Goal: Information Seeking & Learning: Learn about a topic

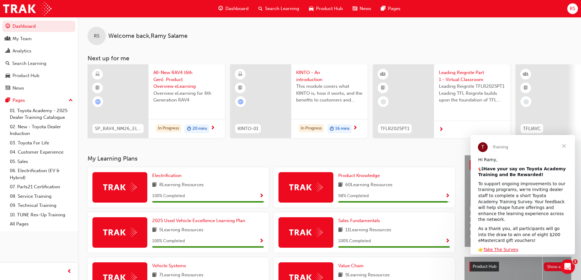
click at [564, 146] on span "Close" at bounding box center [564, 146] width 22 height 22
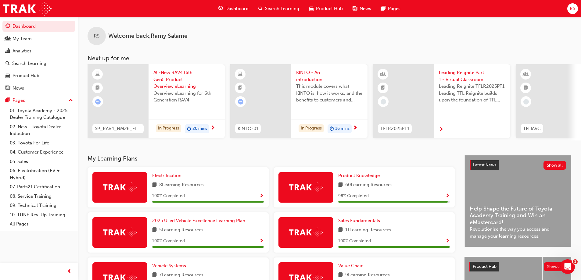
click at [278, 6] on span "Search Learning" at bounding box center [282, 8] width 34 height 7
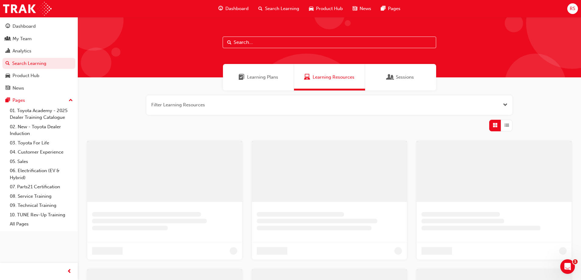
click at [256, 43] on input "text" at bounding box center [330, 43] width 214 height 12
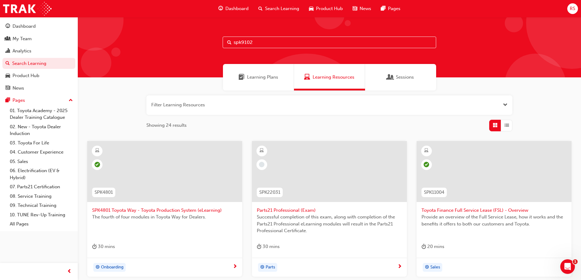
type input "spk9102"
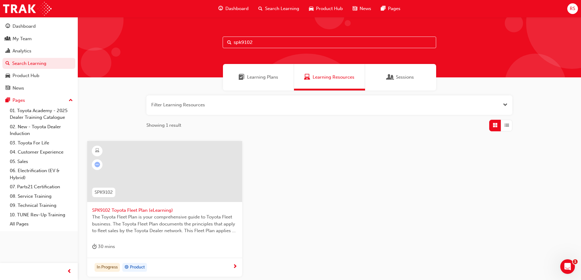
scroll to position [56, 0]
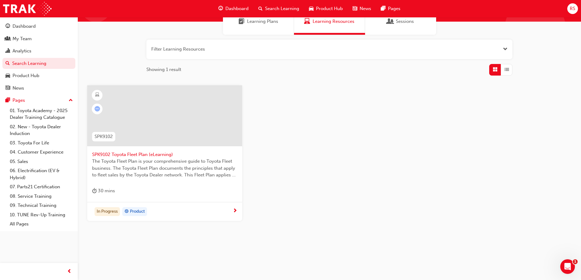
click at [141, 154] on span "SPK9102 Toyota Fleet Plan (eLearning)" at bounding box center [164, 154] width 145 height 7
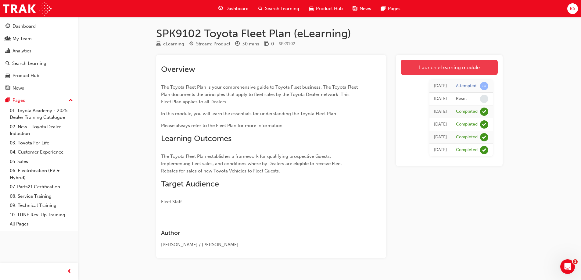
click at [432, 68] on link "Launch eLearning module" at bounding box center [449, 67] width 97 height 15
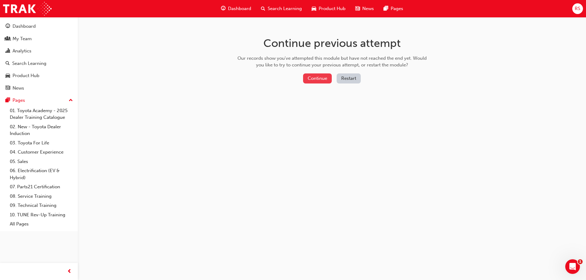
click at [310, 78] on button "Continue" at bounding box center [317, 79] width 29 height 10
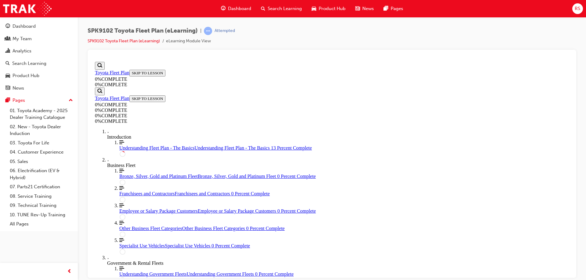
scroll to position [113, 0]
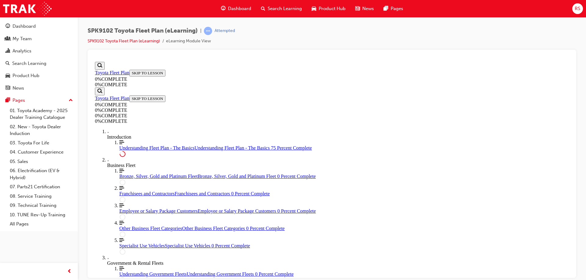
scroll to position [1222, 0]
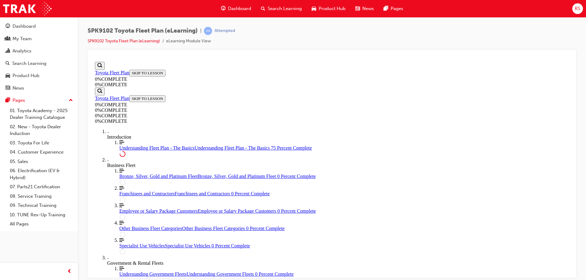
drag, startPoint x: 256, startPoint y: 124, endPoint x: 315, endPoint y: 124, distance: 58.9
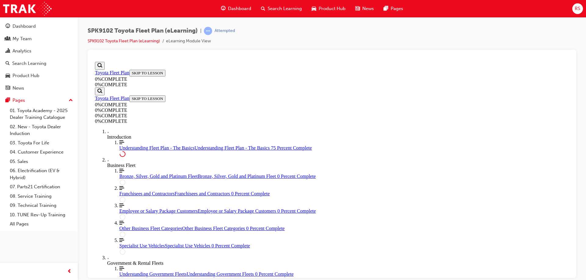
drag, startPoint x: 301, startPoint y: 135, endPoint x: 366, endPoint y: 137, distance: 65.3
drag, startPoint x: 330, startPoint y: 135, endPoint x: 362, endPoint y: 135, distance: 32.6
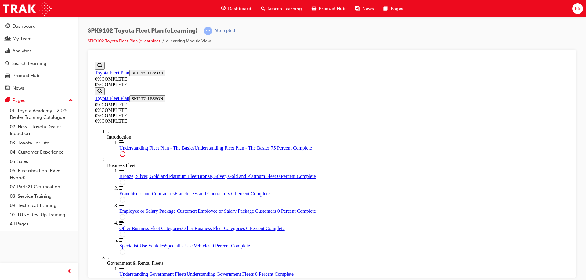
drag, startPoint x: 269, startPoint y: 145, endPoint x: 330, endPoint y: 144, distance: 61.0
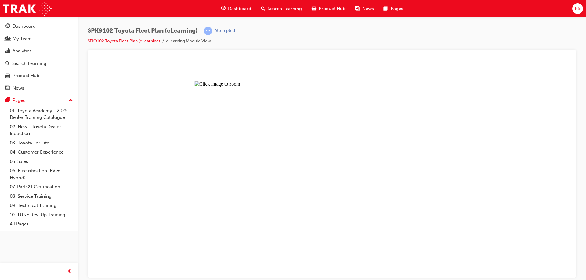
click at [335, 165] on button "Unzoom image" at bounding box center [331, 168] width 479 height 219
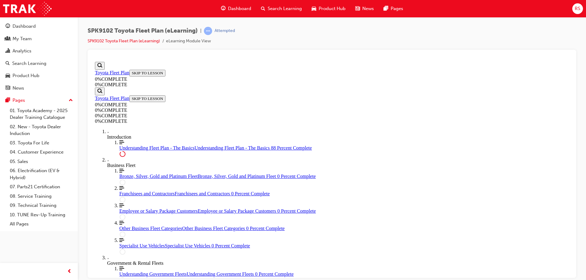
scroll to position [1419, 0]
drag, startPoint x: 264, startPoint y: 203, endPoint x: 337, endPoint y: 203, distance: 73.8
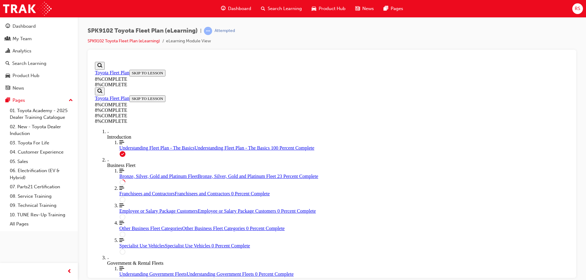
scroll to position [387, 0]
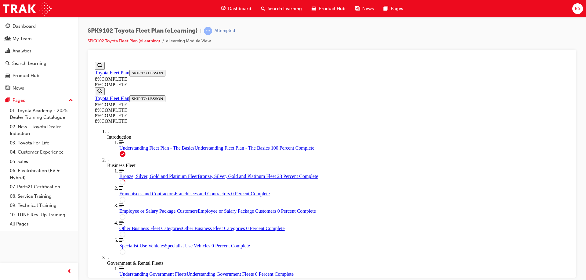
drag, startPoint x: 314, startPoint y: 112, endPoint x: 423, endPoint y: 108, distance: 109.3
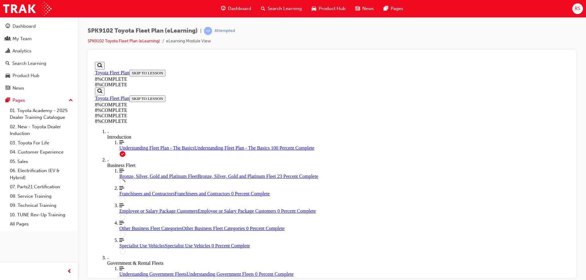
drag, startPoint x: 291, startPoint y: 120, endPoint x: 401, endPoint y: 120, distance: 110.4
drag, startPoint x: 411, startPoint y: 219, endPoint x: 383, endPoint y: 117, distance: 106.6
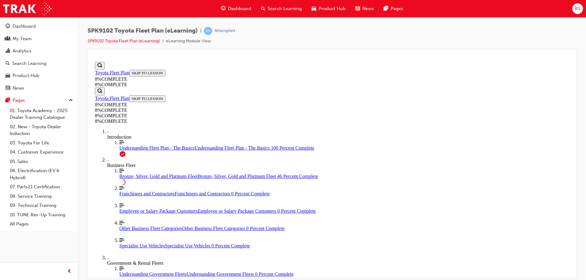
drag, startPoint x: 332, startPoint y: 124, endPoint x: 349, endPoint y: 230, distance: 107.3
drag, startPoint x: 303, startPoint y: 185, endPoint x: 319, endPoint y: 185, distance: 16.2
drag, startPoint x: 305, startPoint y: 149, endPoint x: 329, endPoint y: 112, distance: 44.6
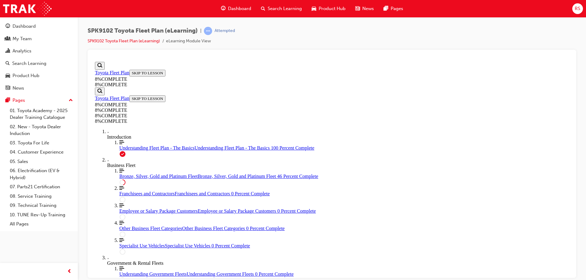
drag, startPoint x: 310, startPoint y: 147, endPoint x: 326, endPoint y: 148, distance: 16.8
drag, startPoint x: 311, startPoint y: 100, endPoint x: 325, endPoint y: 160, distance: 61.1
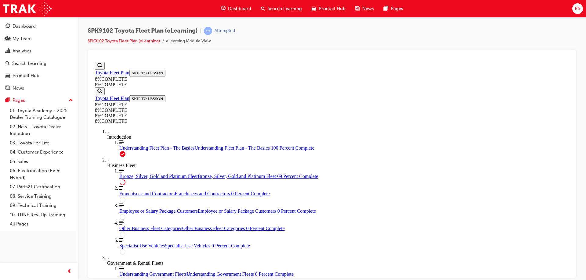
drag, startPoint x: 316, startPoint y: 129, endPoint x: 326, endPoint y: 163, distance: 36.4
drag, startPoint x: 314, startPoint y: 134, endPoint x: 342, endPoint y: 161, distance: 39.0
drag, startPoint x: 318, startPoint y: 129, endPoint x: 335, endPoint y: 95, distance: 37.5
drag, startPoint x: 308, startPoint y: 191, endPoint x: 329, endPoint y: 191, distance: 20.8
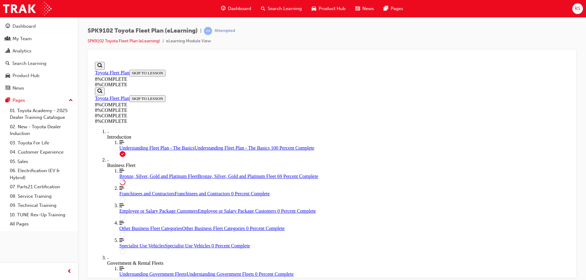
drag, startPoint x: 304, startPoint y: 128, endPoint x: 334, endPoint y: 131, distance: 29.8
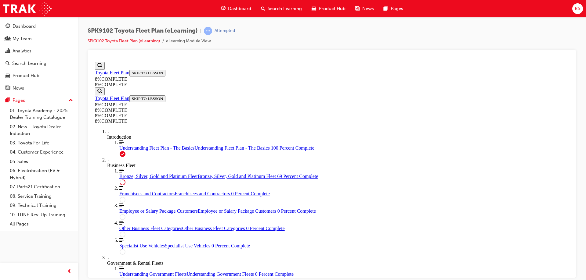
drag, startPoint x: 301, startPoint y: 174, endPoint x: 319, endPoint y: 174, distance: 17.7
drag, startPoint x: 307, startPoint y: 114, endPoint x: 322, endPoint y: 144, distance: 33.4
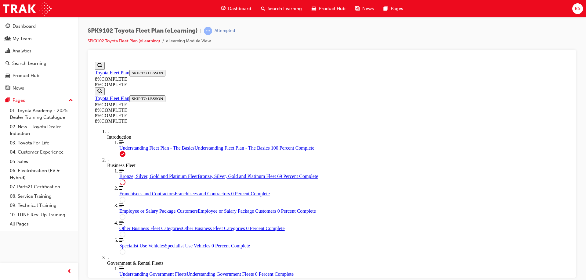
drag, startPoint x: 314, startPoint y: 110, endPoint x: 341, endPoint y: 201, distance: 94.5
drag, startPoint x: 311, startPoint y: 109, endPoint x: 330, endPoint y: 110, distance: 19.5
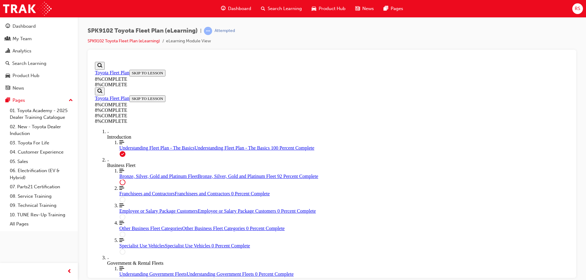
drag, startPoint x: 307, startPoint y: 145, endPoint x: 321, endPoint y: 175, distance: 33.3
drag, startPoint x: 318, startPoint y: 201, endPoint x: 345, endPoint y: 168, distance: 42.3
drag, startPoint x: 339, startPoint y: 192, endPoint x: 360, endPoint y: 163, distance: 35.4
drag, startPoint x: 329, startPoint y: 206, endPoint x: 350, endPoint y: 178, distance: 34.2
drag, startPoint x: 310, startPoint y: 147, endPoint x: 333, endPoint y: 148, distance: 23.2
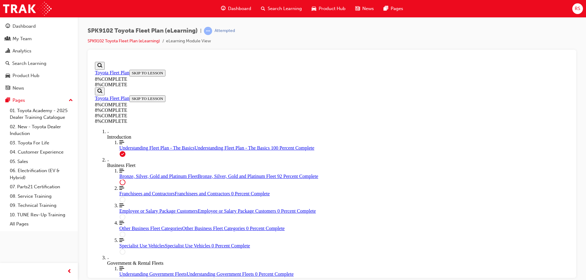
drag, startPoint x: 311, startPoint y: 206, endPoint x: 324, endPoint y: 204, distance: 12.9
drag, startPoint x: 339, startPoint y: 206, endPoint x: 363, endPoint y: 204, distance: 23.8
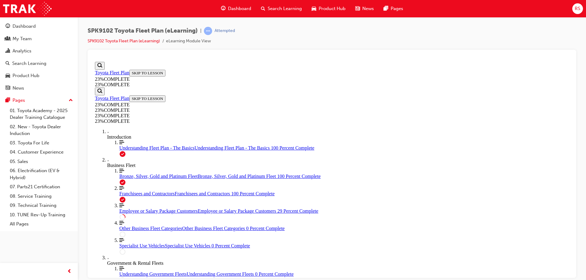
scroll to position [235, 0]
drag, startPoint x: 229, startPoint y: 101, endPoint x: 313, endPoint y: 103, distance: 84.2
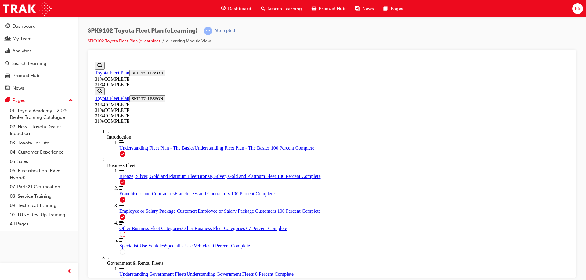
scroll to position [692, 0]
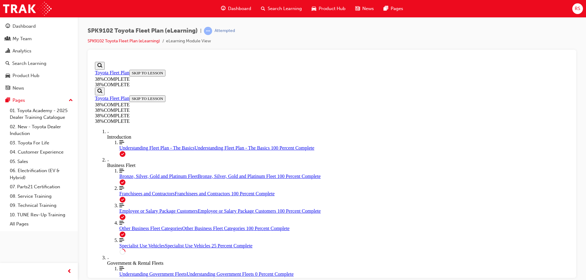
scroll to position [174, 0]
drag, startPoint x: 385, startPoint y: 82, endPoint x: 464, endPoint y: 84, distance: 78.4
drag, startPoint x: 384, startPoint y: 128, endPoint x: 473, endPoint y: 132, distance: 89.2
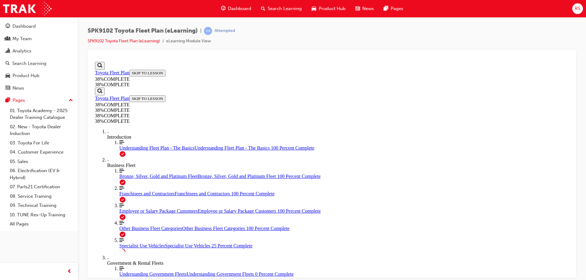
drag, startPoint x: 233, startPoint y: 72, endPoint x: 315, endPoint y: 152, distance: 114.8
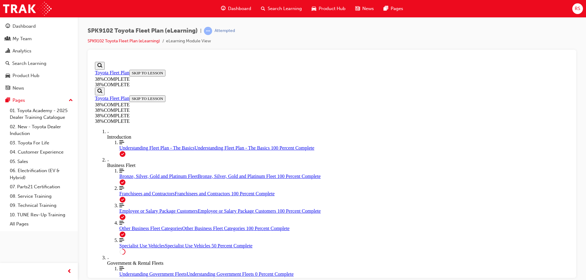
drag, startPoint x: 259, startPoint y: 80, endPoint x: 399, endPoint y: 80, distance: 140.0
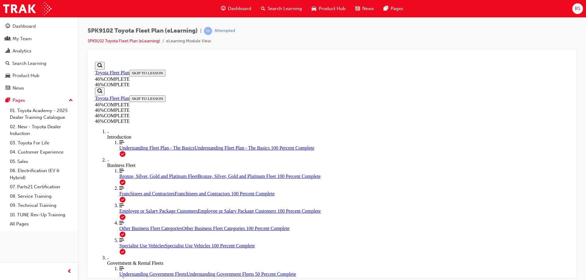
drag, startPoint x: 276, startPoint y: 108, endPoint x: 345, endPoint y: 110, distance: 68.7
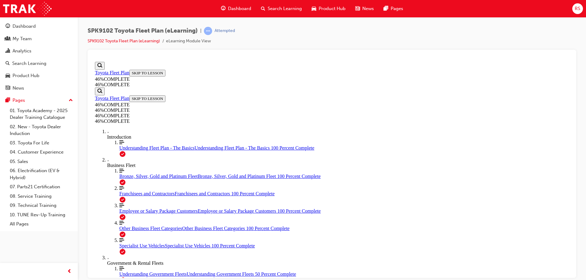
drag, startPoint x: 344, startPoint y: 120, endPoint x: 424, endPoint y: 116, distance: 79.7
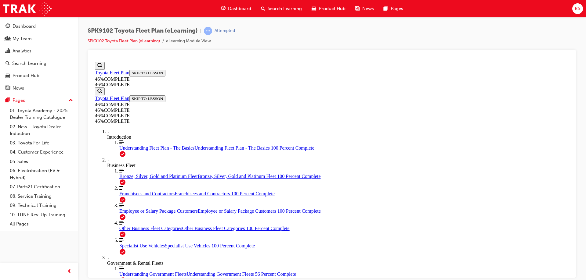
scroll to position [912, 0]
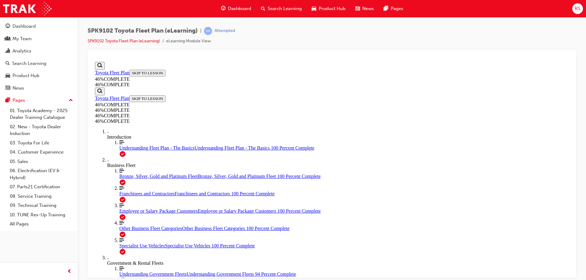
scroll to position [1553, 0]
drag, startPoint x: 265, startPoint y: 135, endPoint x: 313, endPoint y: 137, distance: 48.3
drag, startPoint x: 267, startPoint y: 142, endPoint x: 287, endPoint y: 142, distance: 20.4
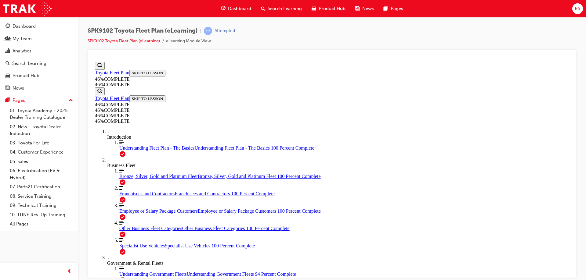
drag, startPoint x: 265, startPoint y: 150, endPoint x: 441, endPoint y: 147, distance: 176.6
drag, startPoint x: 265, startPoint y: 164, endPoint x: 384, endPoint y: 163, distance: 118.7
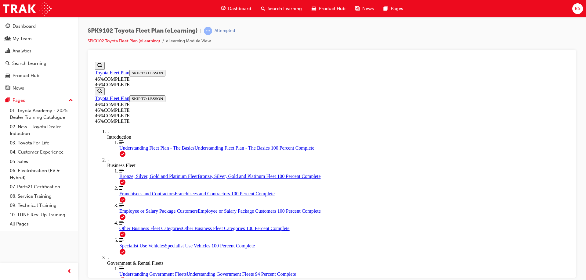
drag, startPoint x: 361, startPoint y: 164, endPoint x: 434, endPoint y: 165, distance: 72.6
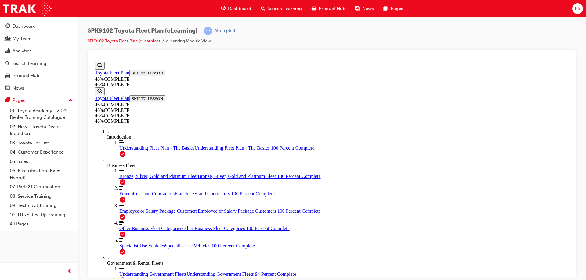
drag, startPoint x: 358, startPoint y: 164, endPoint x: 340, endPoint y: 165, distance: 18.4
drag, startPoint x: 273, startPoint y: 162, endPoint x: 422, endPoint y: 166, distance: 149.2
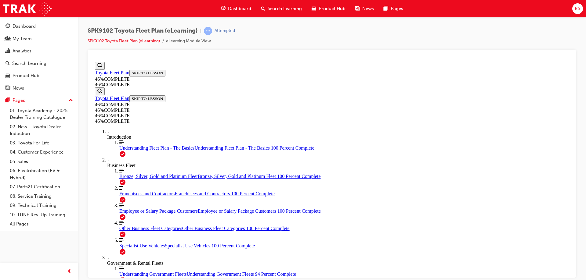
drag, startPoint x: 270, startPoint y: 180, endPoint x: 312, endPoint y: 179, distance: 41.5
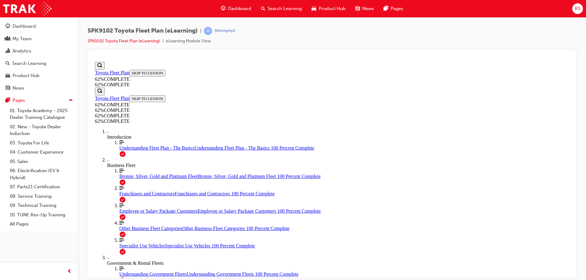
scroll to position [462, 0]
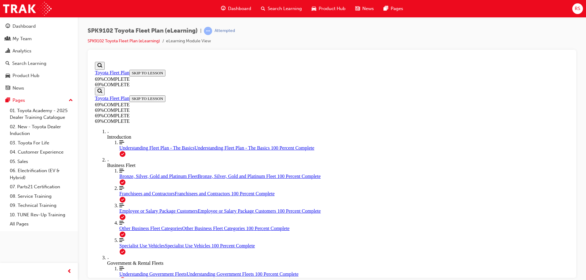
scroll to position [723, 0]
drag, startPoint x: 281, startPoint y: 91, endPoint x: 430, endPoint y: 100, distance: 149.4
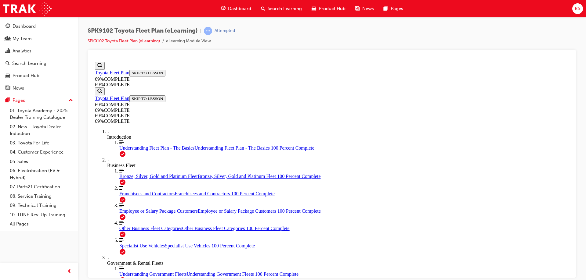
drag, startPoint x: 257, startPoint y: 108, endPoint x: 296, endPoint y: 148, distance: 56.3
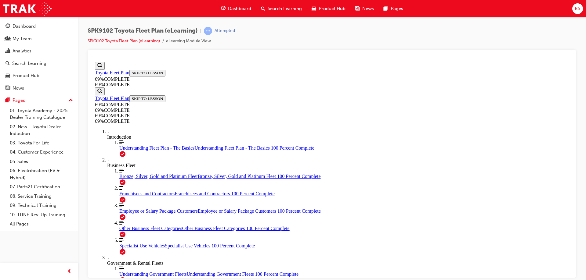
drag, startPoint x: 366, startPoint y: 158, endPoint x: 328, endPoint y: 159, distance: 38.4
drag, startPoint x: 296, startPoint y: 86, endPoint x: 253, endPoint y: 86, distance: 42.4
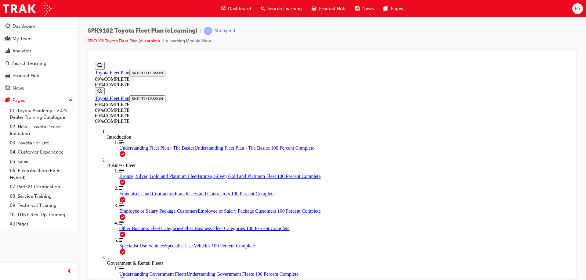
drag, startPoint x: 305, startPoint y: 84, endPoint x: 329, endPoint y: 83, distance: 23.8
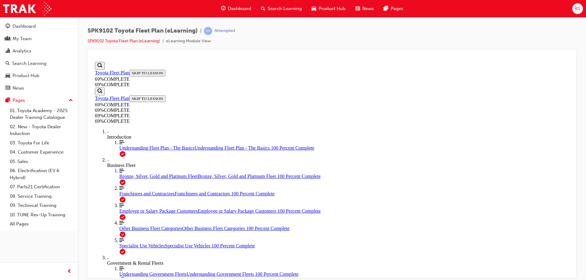
drag, startPoint x: 308, startPoint y: 82, endPoint x: 372, endPoint y: 84, distance: 63.2
drag, startPoint x: 308, startPoint y: 83, endPoint x: 369, endPoint y: 80, distance: 61.4
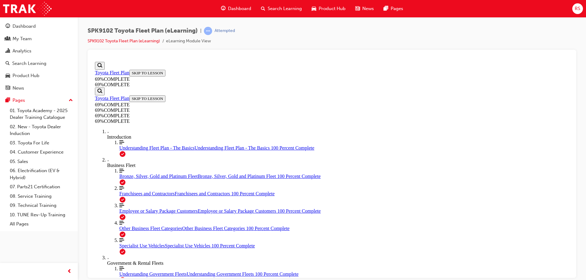
drag, startPoint x: 293, startPoint y: 158, endPoint x: 452, endPoint y: 157, distance: 158.9
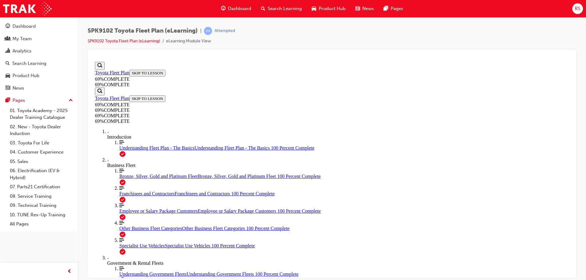
drag, startPoint x: 340, startPoint y: 160, endPoint x: 421, endPoint y: 160, distance: 80.5
drag, startPoint x: 258, startPoint y: 179, endPoint x: 290, endPoint y: 177, distance: 32.4
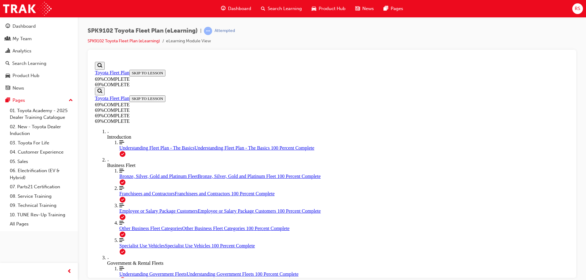
drag, startPoint x: 256, startPoint y: 180, endPoint x: 481, endPoint y: 181, distance: 225.7
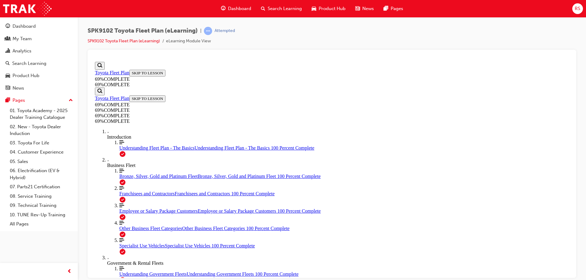
drag, startPoint x: 256, startPoint y: 190, endPoint x: 379, endPoint y: 190, distance: 123.8
drag, startPoint x: 255, startPoint y: 130, endPoint x: 471, endPoint y: 128, distance: 216.0
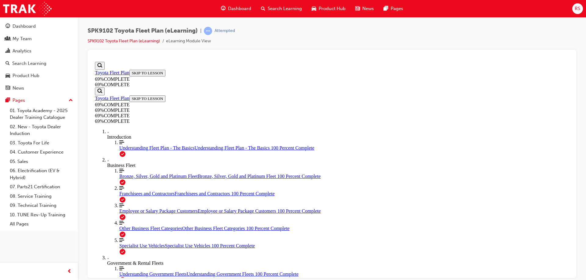
drag, startPoint x: 256, startPoint y: 149, endPoint x: 442, endPoint y: 147, distance: 186.4
drag, startPoint x: 257, startPoint y: 179, endPoint x: 319, endPoint y: 179, distance: 62.2
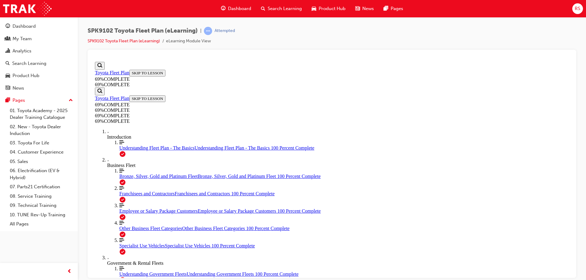
drag, startPoint x: 257, startPoint y: 180, endPoint x: 392, endPoint y: 180, distance: 135.4
drag, startPoint x: 366, startPoint y: 180, endPoint x: 391, endPoint y: 179, distance: 25.6
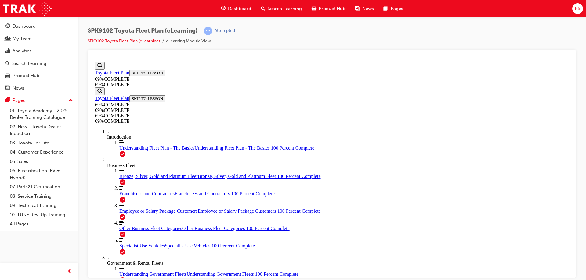
drag, startPoint x: 257, startPoint y: 174, endPoint x: 345, endPoint y: 186, distance: 89.3
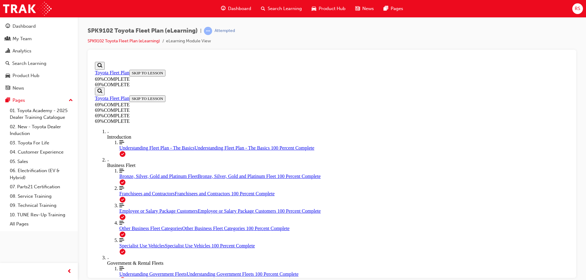
drag, startPoint x: 361, startPoint y: 184, endPoint x: 392, endPoint y: 181, distance: 30.6
drag, startPoint x: 361, startPoint y: 183, endPoint x: 349, endPoint y: 184, distance: 11.3
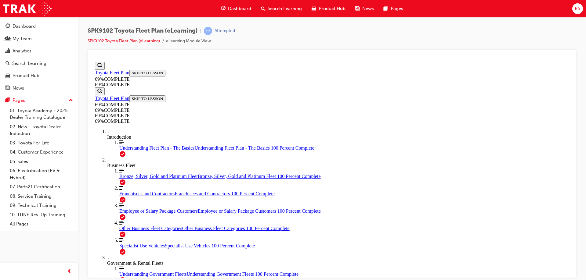
drag, startPoint x: 355, startPoint y: 183, endPoint x: 349, endPoint y: 184, distance: 6.1
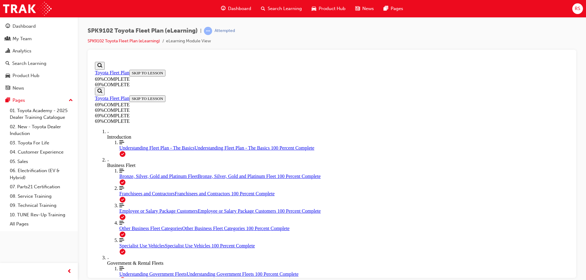
drag, startPoint x: 349, startPoint y: 184, endPoint x: 355, endPoint y: 184, distance: 5.8
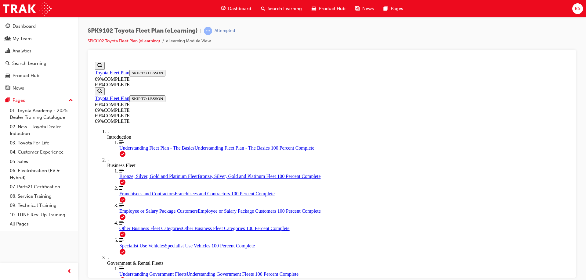
drag, startPoint x: 265, startPoint y: 95, endPoint x: 319, endPoint y: 97, distance: 54.0
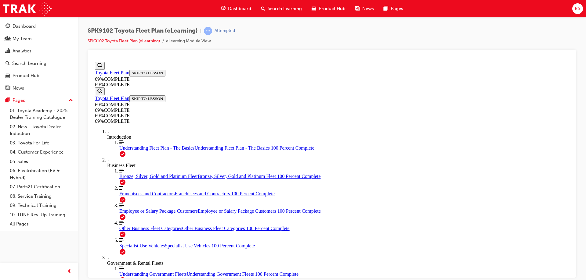
drag, startPoint x: 265, startPoint y: 139, endPoint x: 359, endPoint y: 142, distance: 93.7
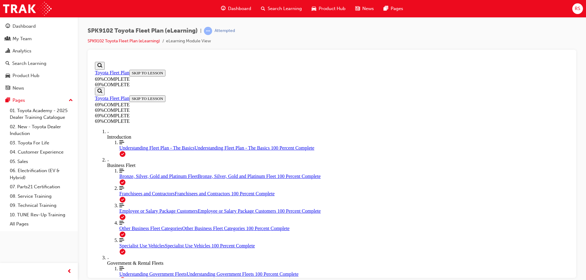
drag, startPoint x: 264, startPoint y: 119, endPoint x: 361, endPoint y: 117, distance: 97.6
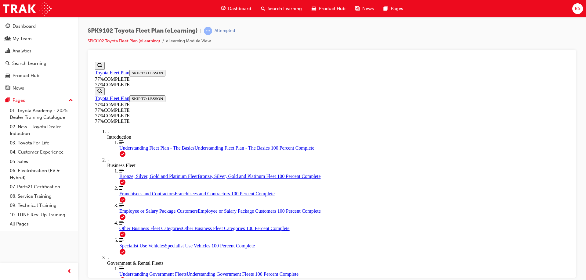
scroll to position [286, 0]
drag, startPoint x: 250, startPoint y: 128, endPoint x: 343, endPoint y: 132, distance: 93.4
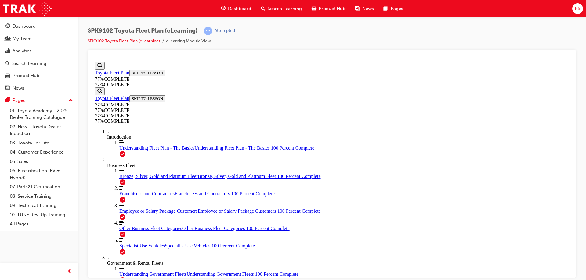
scroll to position [652, 0]
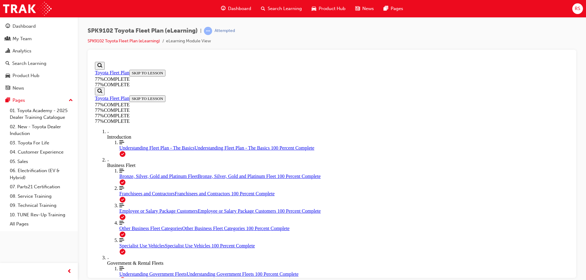
drag, startPoint x: 386, startPoint y: 120, endPoint x: 479, endPoint y: 143, distance: 95.1
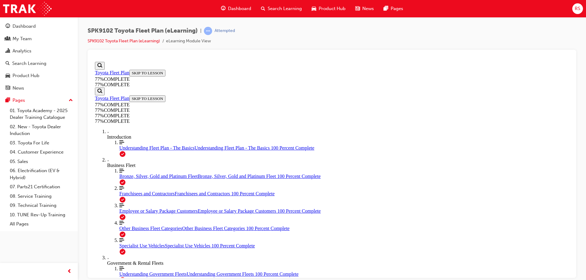
scroll to position [1119, 0]
drag, startPoint x: 448, startPoint y: 151, endPoint x: 422, endPoint y: 150, distance: 25.9
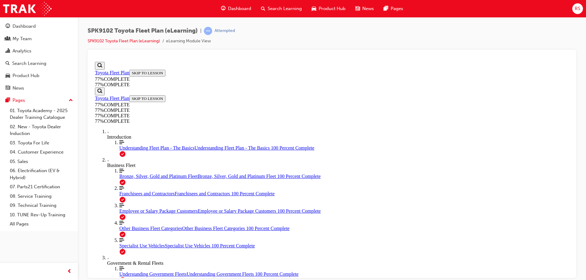
drag, startPoint x: 440, startPoint y: 153, endPoint x: 456, endPoint y: 153, distance: 16.2
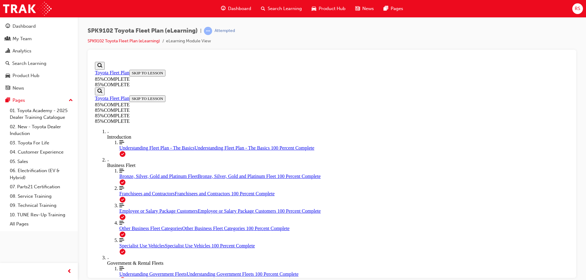
scroll to position [418, 0]
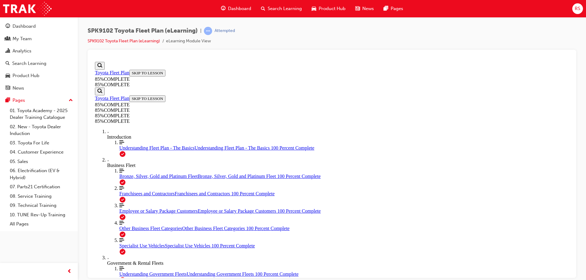
drag, startPoint x: 255, startPoint y: 75, endPoint x: 348, endPoint y: 74, distance: 92.7
drag, startPoint x: 344, startPoint y: 76, endPoint x: 372, endPoint y: 77, distance: 27.8
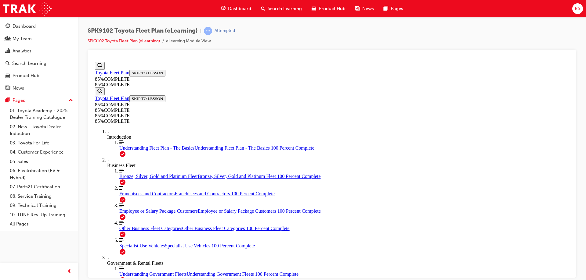
drag, startPoint x: 376, startPoint y: 77, endPoint x: 390, endPoint y: 75, distance: 14.8
drag, startPoint x: 373, startPoint y: 76, endPoint x: 392, endPoint y: 76, distance: 18.3
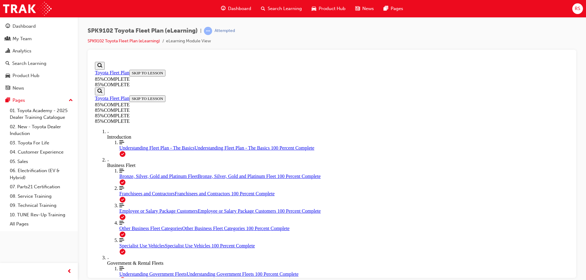
drag, startPoint x: 343, startPoint y: 76, endPoint x: 376, endPoint y: 76, distance: 32.6
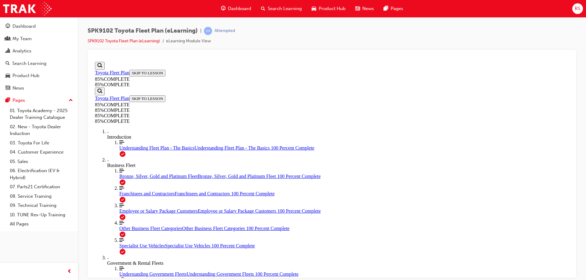
scroll to position [1333, 0]
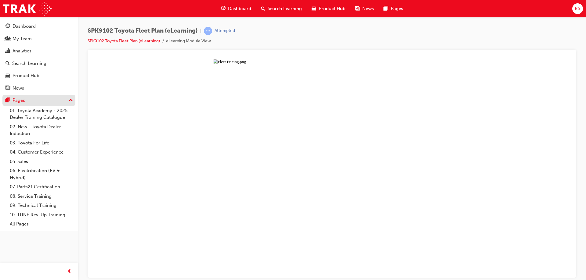
click at [30, 102] on div "Pages" at bounding box center [38, 101] width 67 height 8
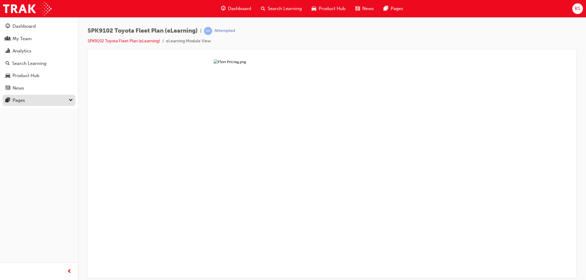
click at [30, 102] on div "Pages" at bounding box center [38, 101] width 67 height 8
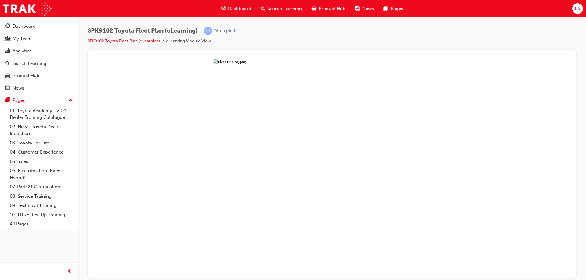
click at [237, 208] on button "Unzoom image" at bounding box center [331, 168] width 479 height 219
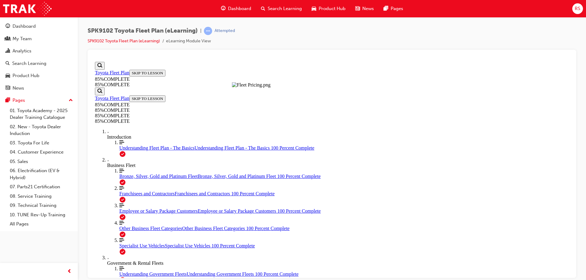
click at [237, 208] on button "Unzoom image" at bounding box center [331, 168] width 479 height 219
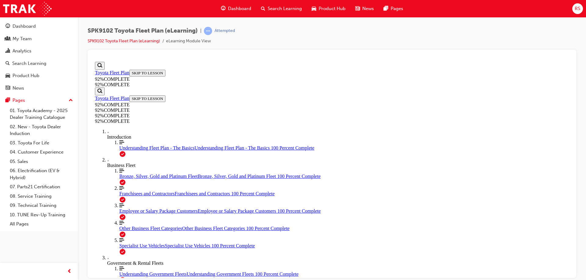
scroll to position [28, 0]
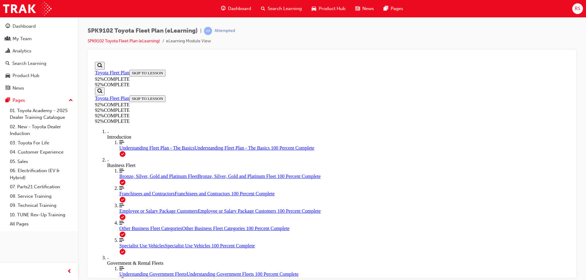
scroll to position [77, 0]
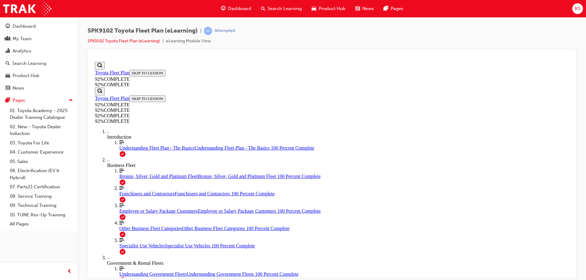
drag, startPoint x: 316, startPoint y: 162, endPoint x: 352, endPoint y: 213, distance: 62.4
drag, startPoint x: 302, startPoint y: 165, endPoint x: 325, endPoint y: 185, distance: 31.1
drag, startPoint x: 304, startPoint y: 167, endPoint x: 341, endPoint y: 170, distance: 37.9
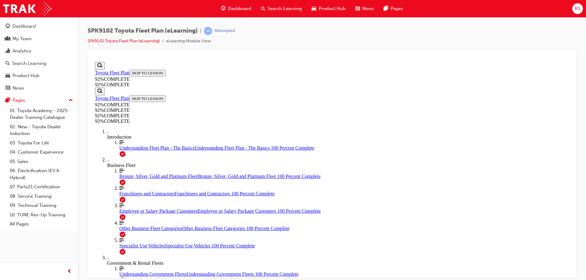
drag, startPoint x: 270, startPoint y: 120, endPoint x: 347, endPoint y: 123, distance: 76.6
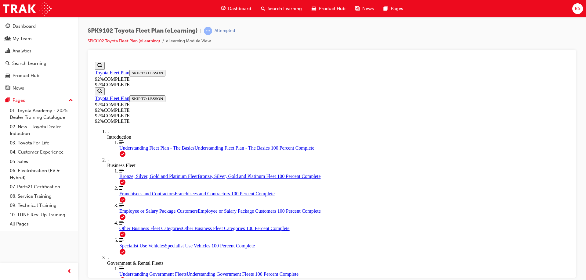
drag, startPoint x: 372, startPoint y: 118, endPoint x: 295, endPoint y: 122, distance: 77.9
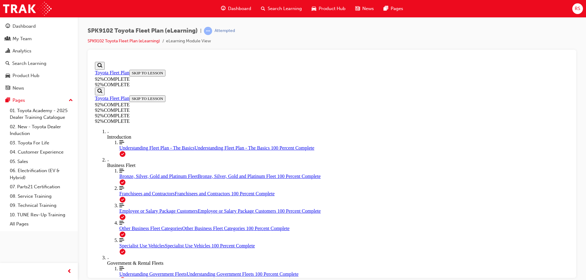
drag, startPoint x: 270, startPoint y: 118, endPoint x: 419, endPoint y: 123, distance: 148.9
